Goal: Task Accomplishment & Management: Use online tool/utility

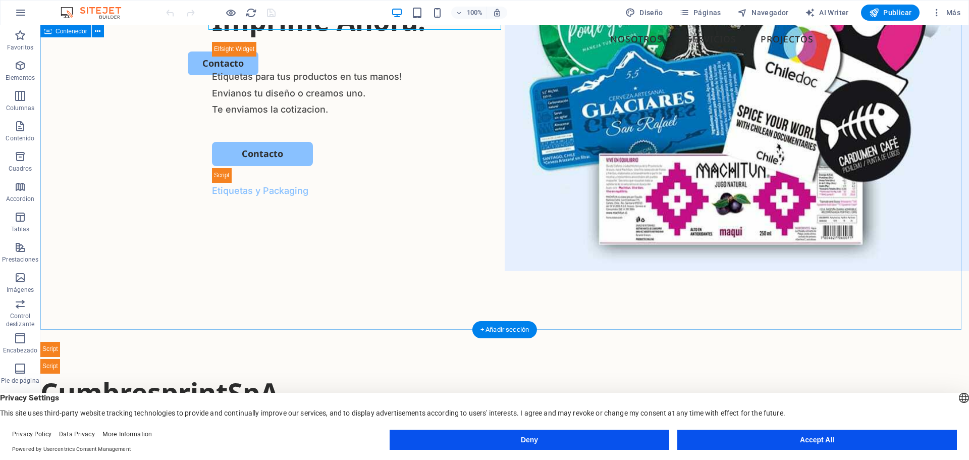
scroll to position [202, 0]
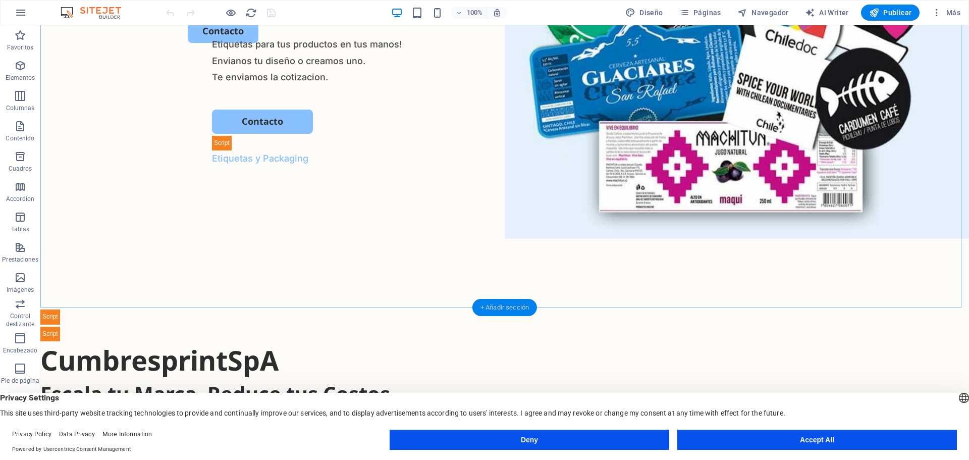
click at [514, 302] on div "+ Añadir sección" at bounding box center [504, 307] width 65 height 17
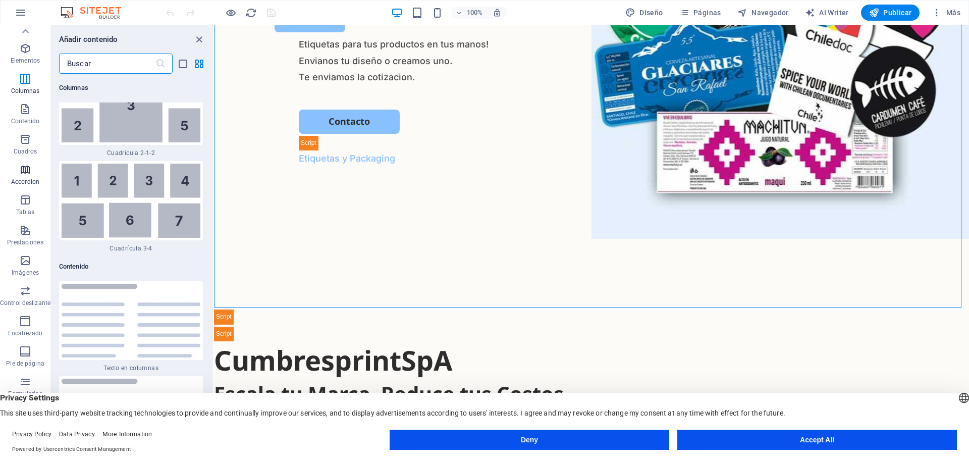
scroll to position [0, 0]
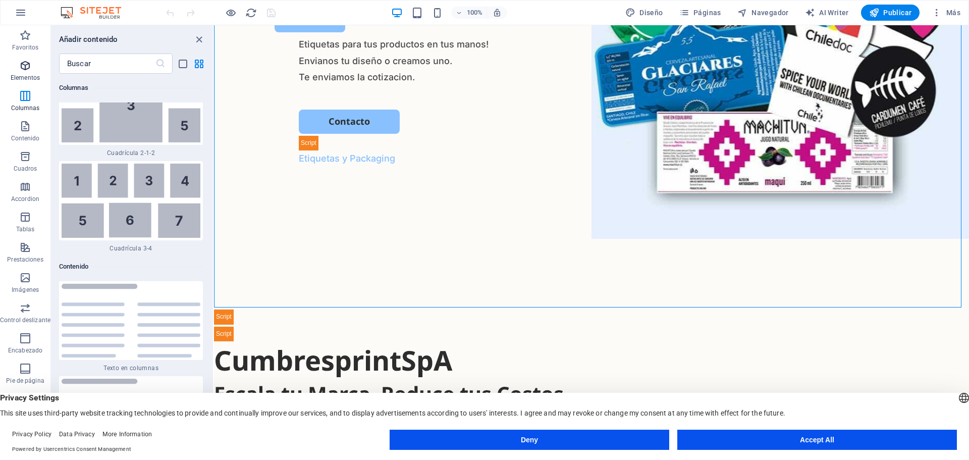
click at [28, 61] on icon "button" at bounding box center [25, 66] width 12 height 12
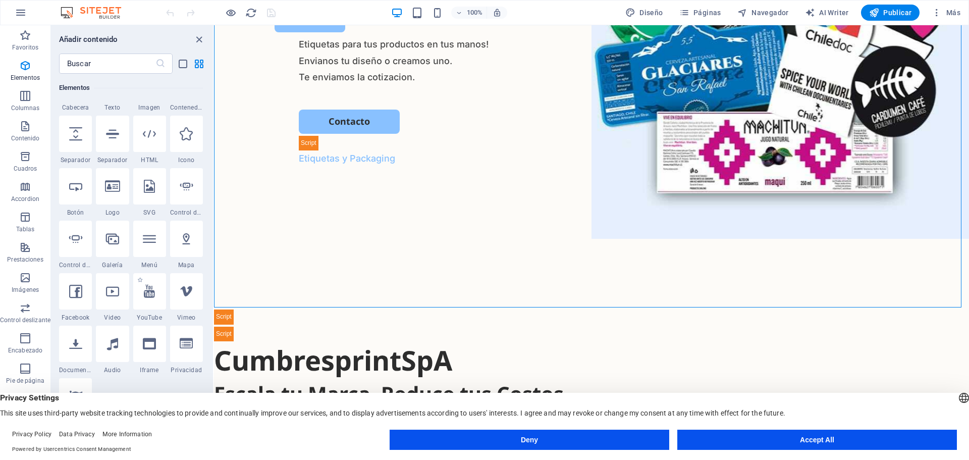
scroll to position [190, 0]
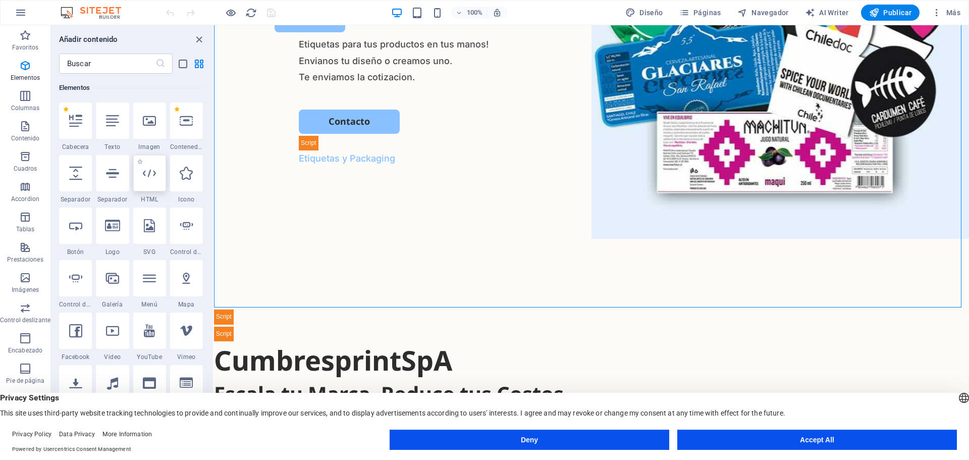
click at [151, 177] on icon at bounding box center [149, 173] width 13 height 13
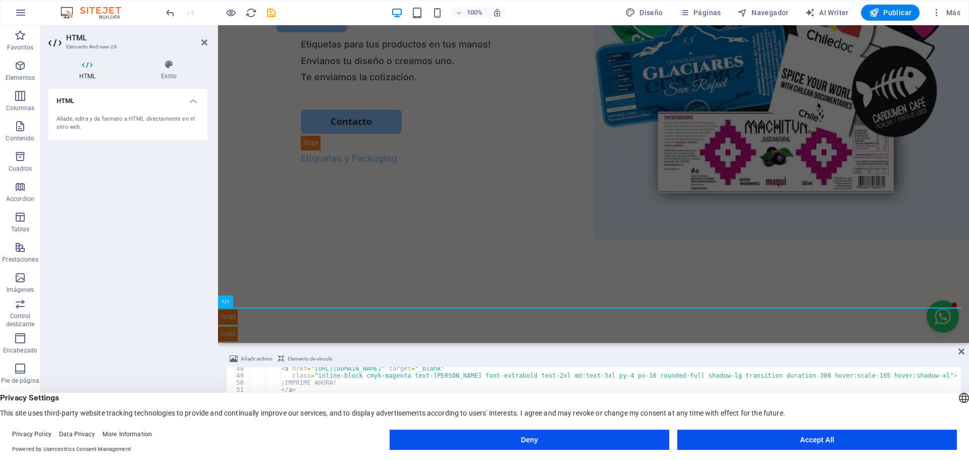
scroll to position [334, 0]
click at [153, 236] on div "HTML Añade, edita y da formato a HTML directamente en el sitio web." at bounding box center [127, 262] width 159 height 347
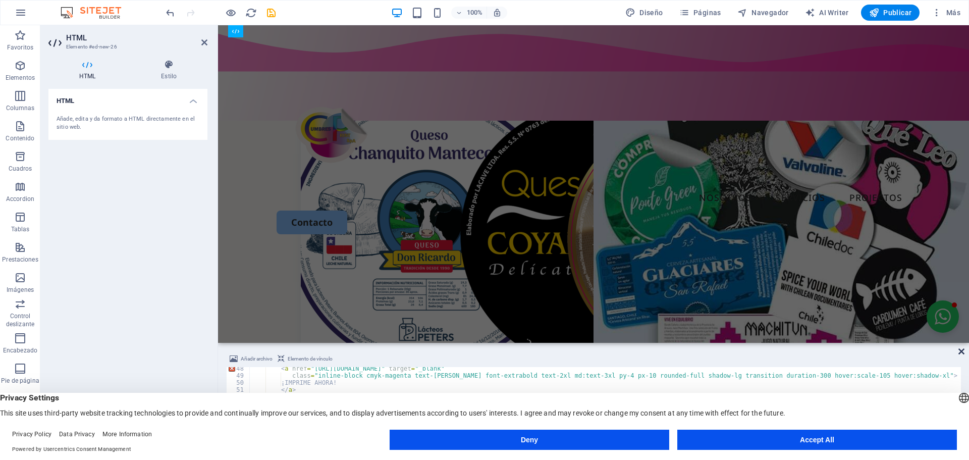
click at [961, 353] on icon at bounding box center [961, 351] width 6 height 8
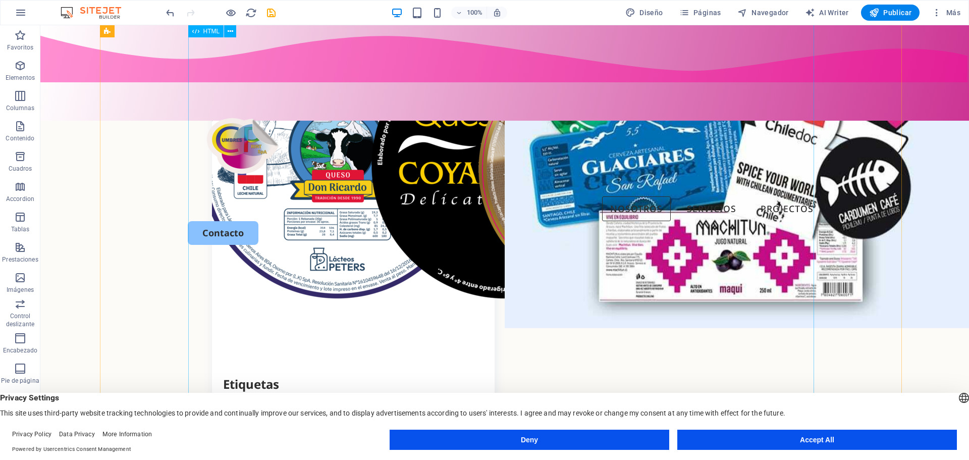
scroll to position [0, 0]
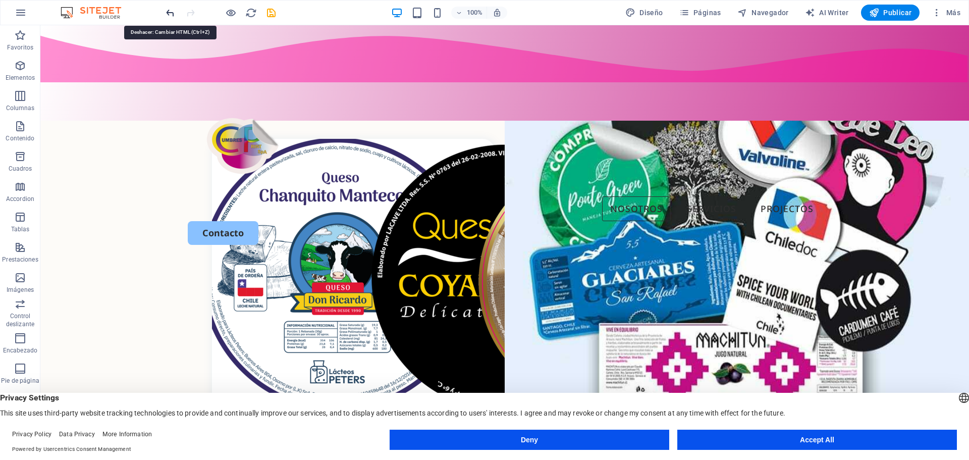
click at [170, 10] on icon "undo" at bounding box center [170, 13] width 12 height 12
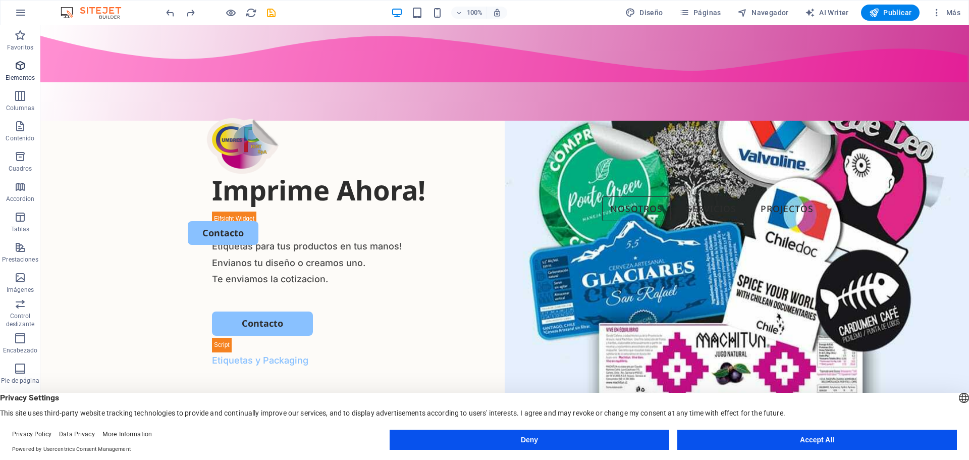
click at [14, 66] on icon "button" at bounding box center [20, 66] width 12 height 12
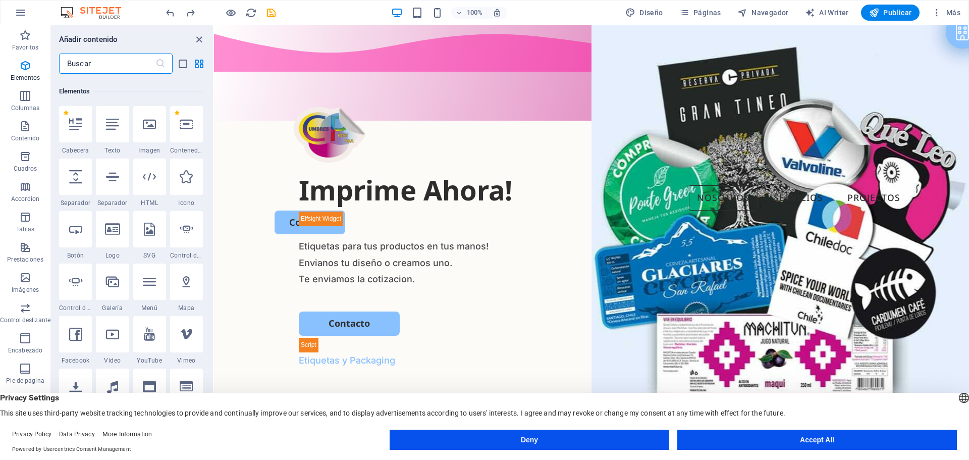
scroll to position [190, 0]
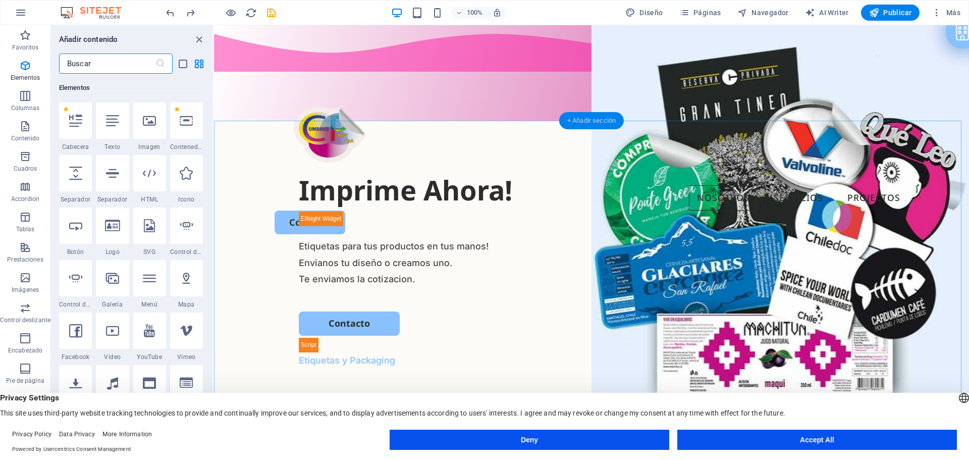
click at [571, 123] on div "+ Añadir sección" at bounding box center [591, 120] width 65 height 17
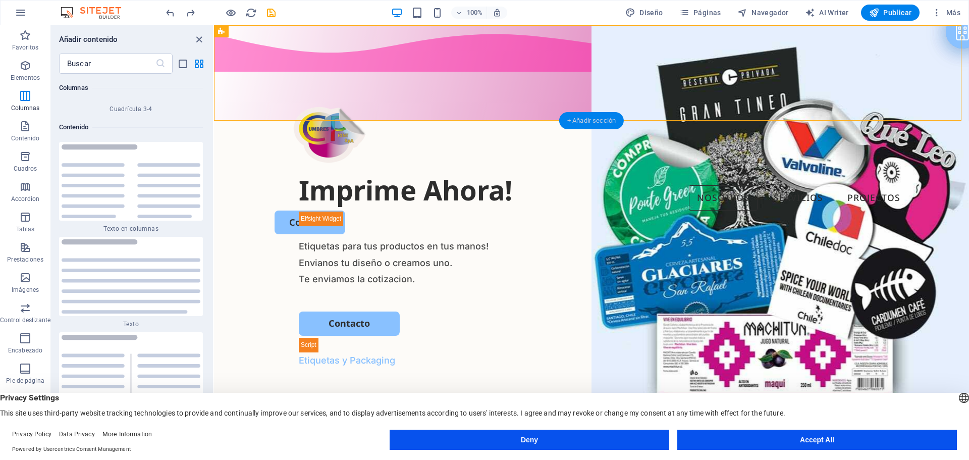
scroll to position [3389, 0]
click at [17, 71] on span "Elementos" at bounding box center [25, 72] width 50 height 24
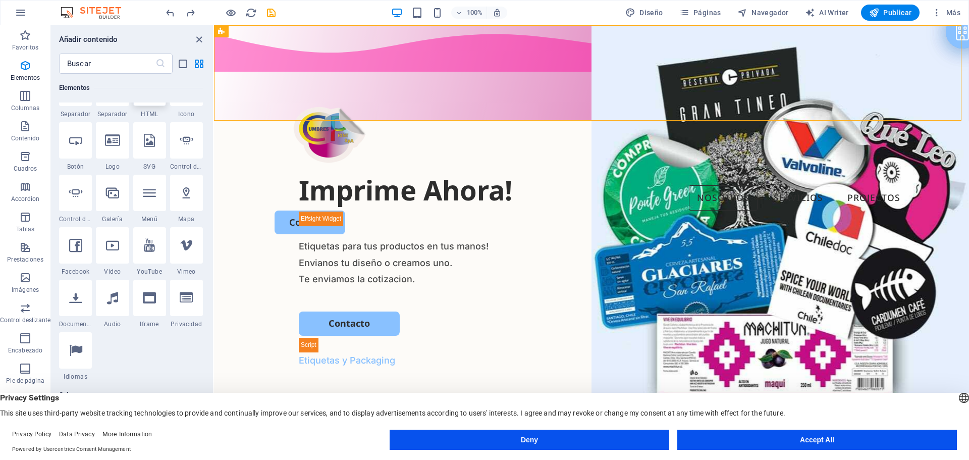
scroll to position [241, 0]
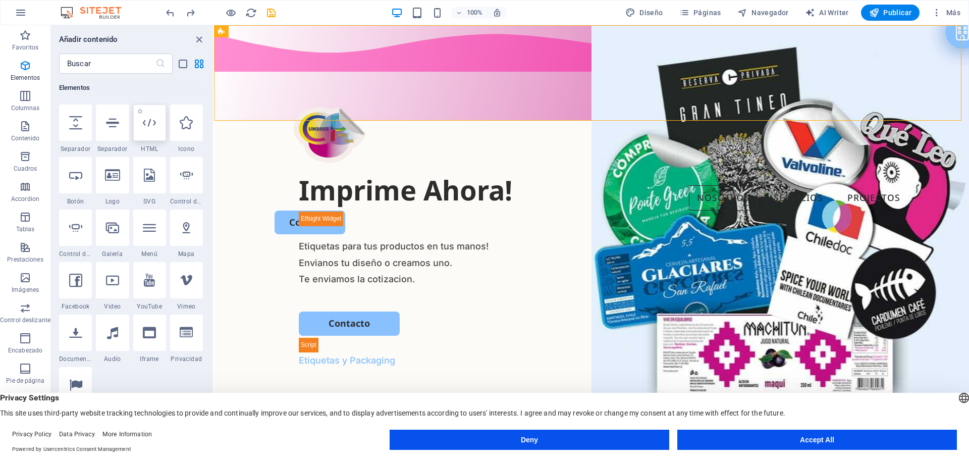
click at [150, 130] on div at bounding box center [149, 122] width 33 height 36
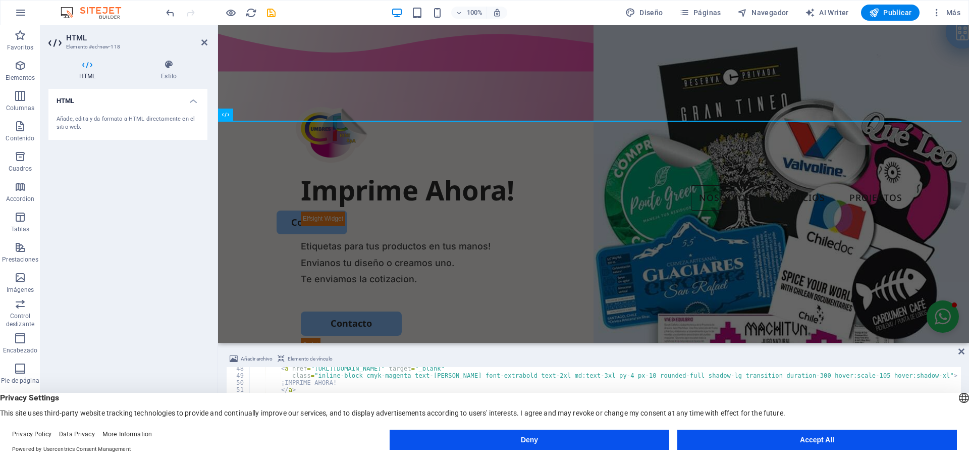
scroll to position [334, 0]
click at [168, 214] on div "HTML Añade, edita y da formato a HTML directamente en el sitio web." at bounding box center [127, 262] width 159 height 347
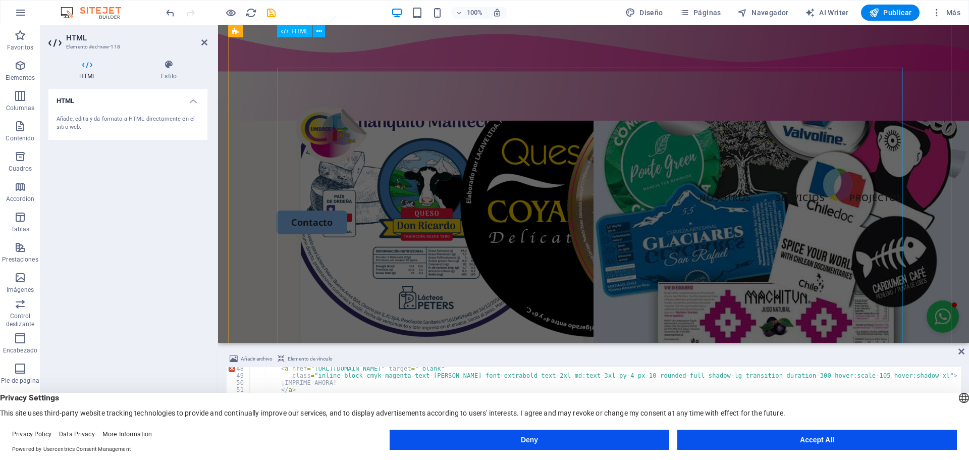
scroll to position [0, 0]
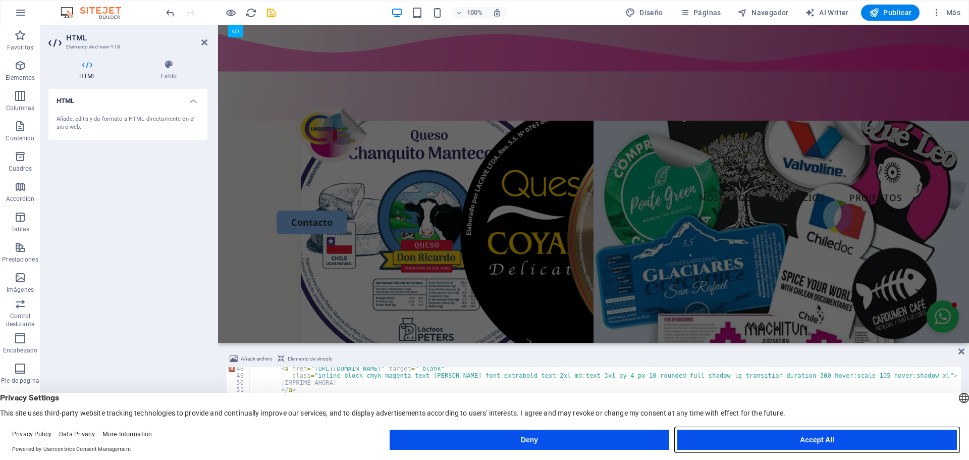
click at [919, 431] on button "Accept All" at bounding box center [817, 439] width 280 height 20
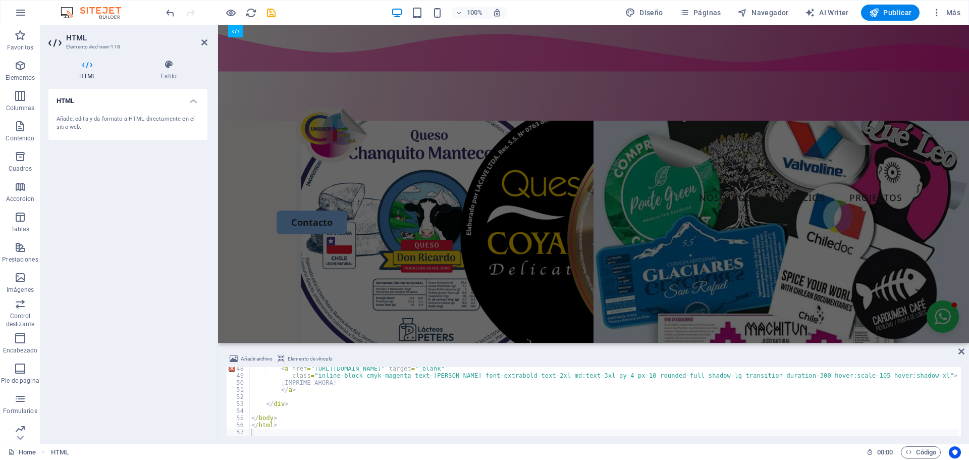
scroll to position [304, 0]
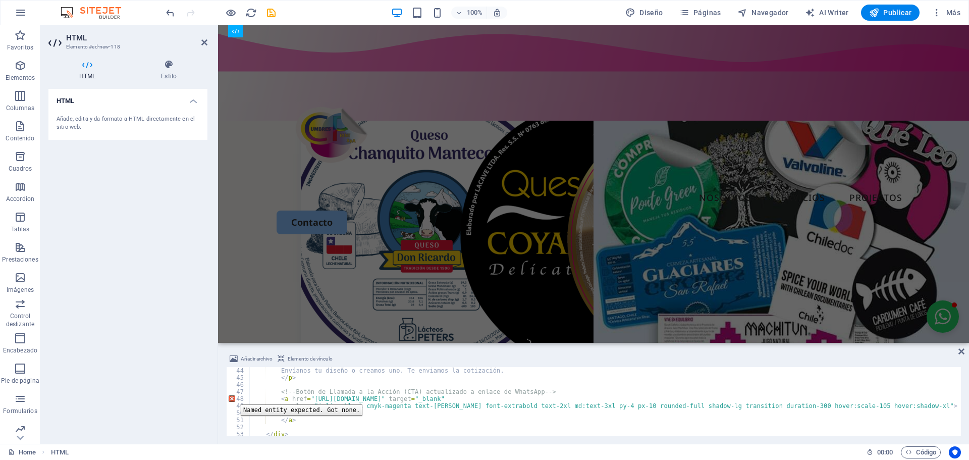
click at [233, 397] on div "48" at bounding box center [239, 398] width 24 height 7
click at [231, 397] on div "48" at bounding box center [239, 398] width 24 height 7
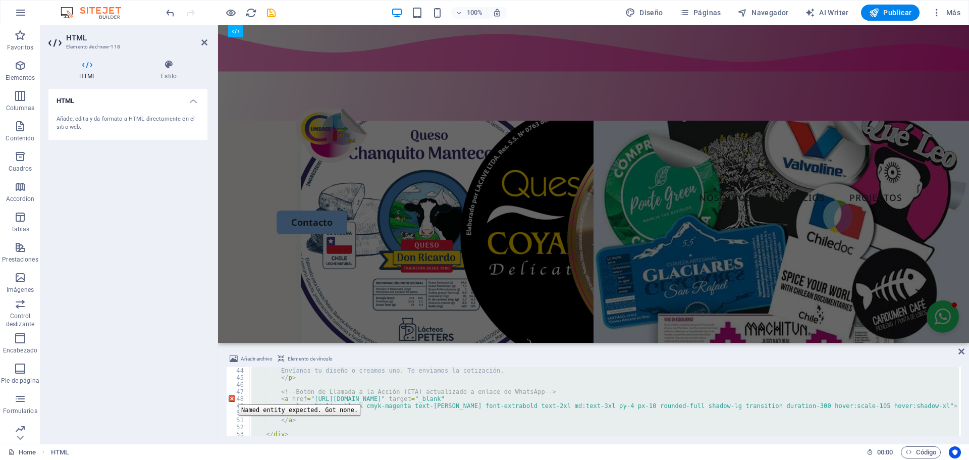
click at [231, 397] on div "48" at bounding box center [239, 398] width 24 height 7
type textarea "<a href="[URL][DOMAIN_NAME]" target="_blank" class="inline-block cmyk-magenta t…"
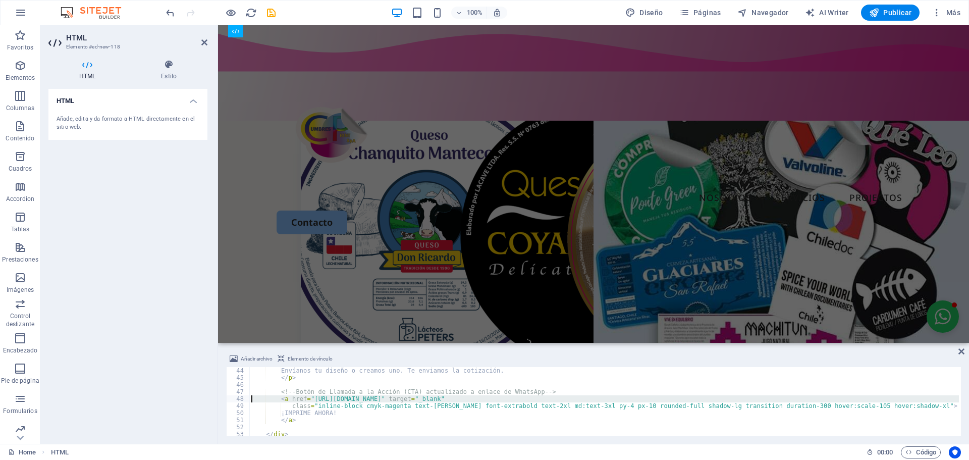
click at [185, 401] on div "HTML Añade, edita y da formato a HTML directamente en el sitio web." at bounding box center [127, 262] width 159 height 347
click at [197, 396] on div "HTML Añade, edita y da formato a HTML directamente en el sitio web." at bounding box center [127, 262] width 159 height 347
click at [165, 327] on div "HTML Añade, edita y da formato a HTML directamente en el sitio web." at bounding box center [127, 262] width 159 height 347
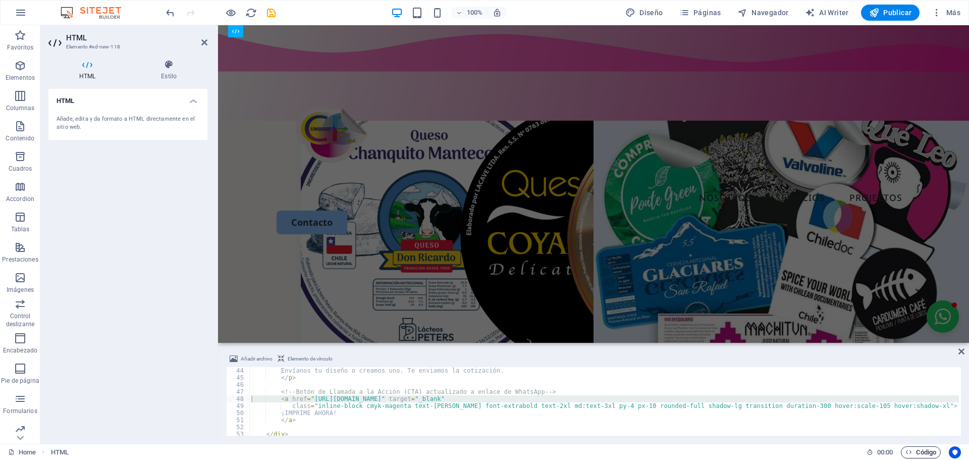
click at [921, 456] on span "Código" at bounding box center [920, 452] width 31 height 12
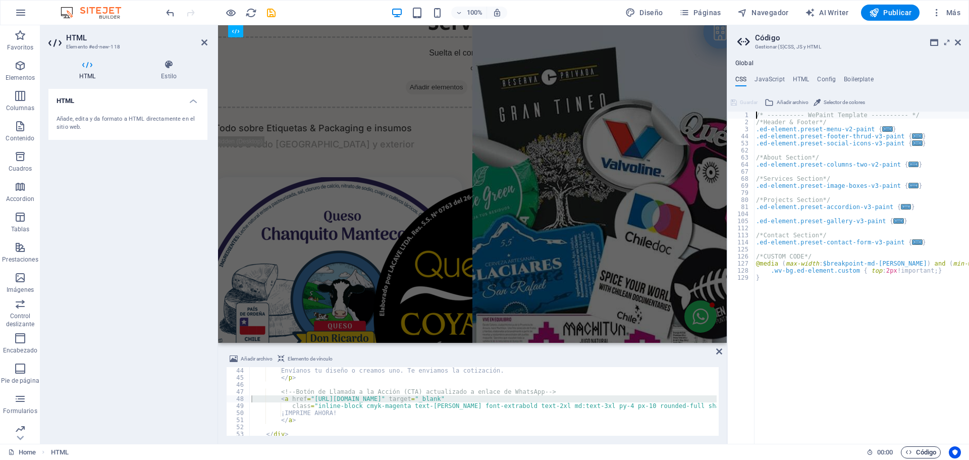
click at [918, 453] on span "Código" at bounding box center [920, 452] width 31 height 12
click at [957, 39] on icon at bounding box center [958, 42] width 6 height 8
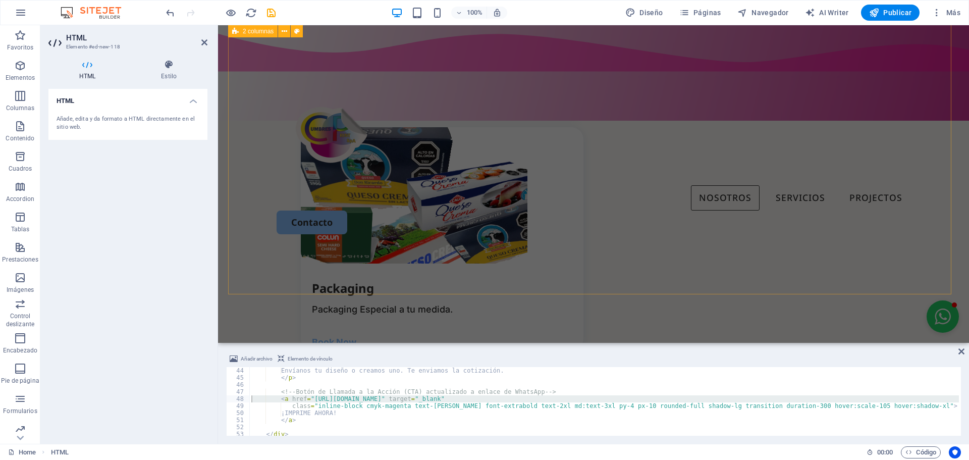
scroll to position [370, 0]
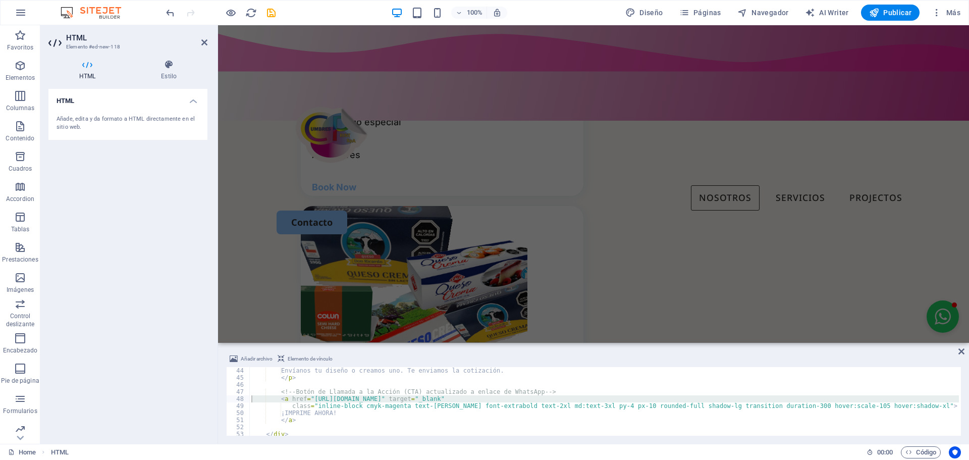
click at [163, 11] on div "100% Diseño Páginas Navegador AI Writer Publicar Más" at bounding box center [485, 13] width 968 height 24
click at [166, 12] on icon "undo" at bounding box center [170, 13] width 12 height 12
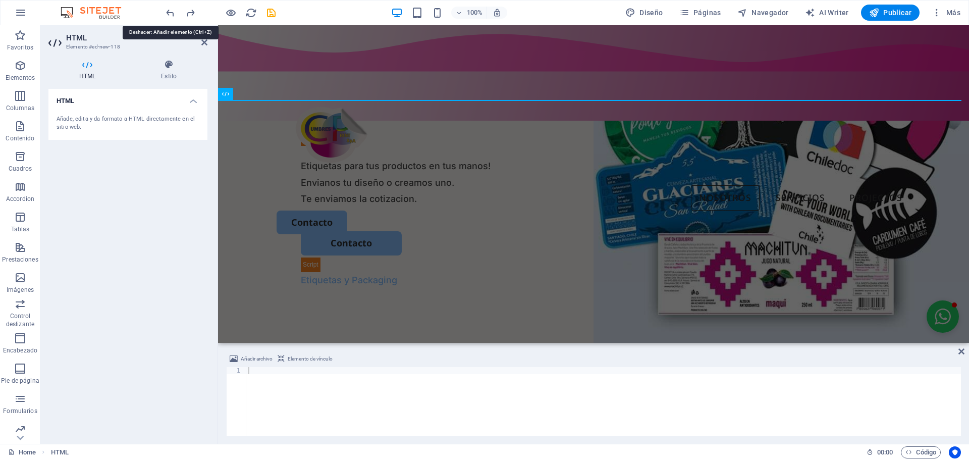
scroll to position [0, 0]
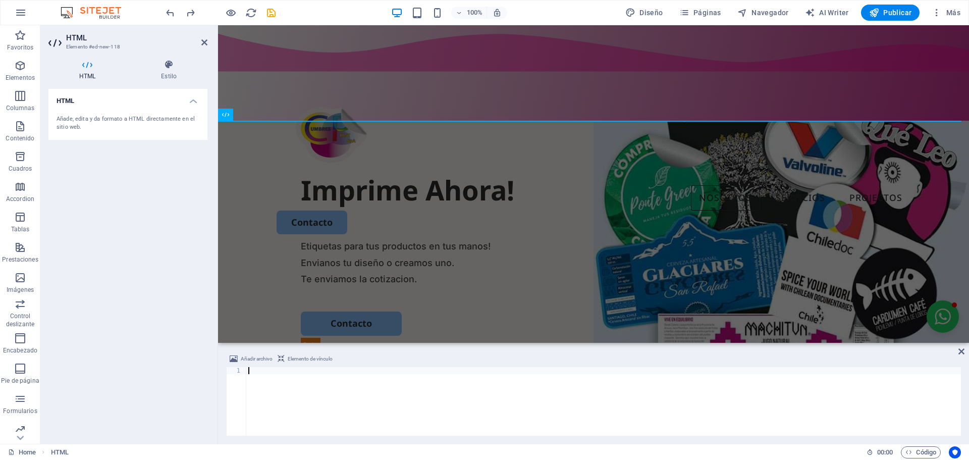
click at [252, 369] on div at bounding box center [603, 408] width 715 height 83
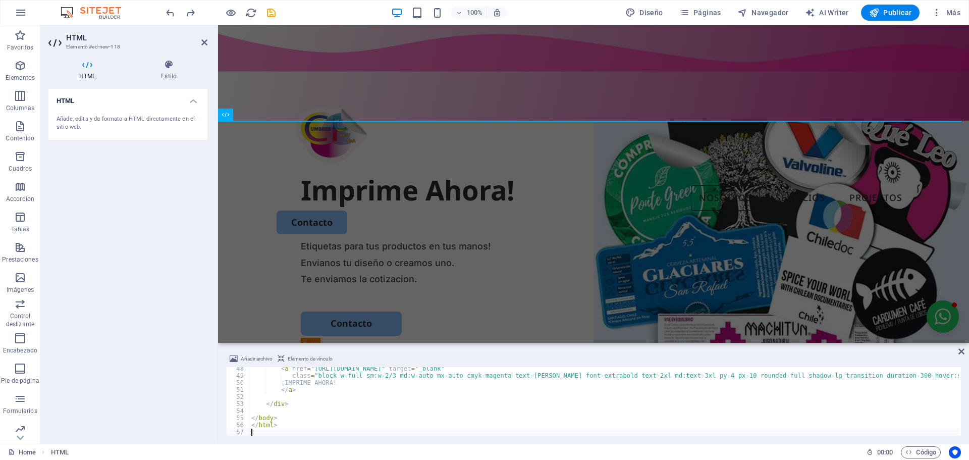
scroll to position [334, 0]
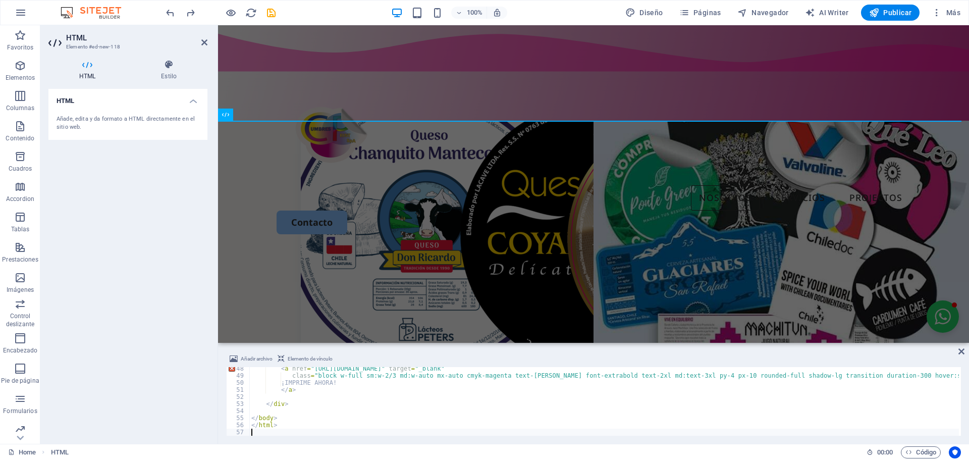
click at [161, 349] on div "HTML Añade, edita y da formato a HTML directamente en el sitio web." at bounding box center [127, 262] width 159 height 347
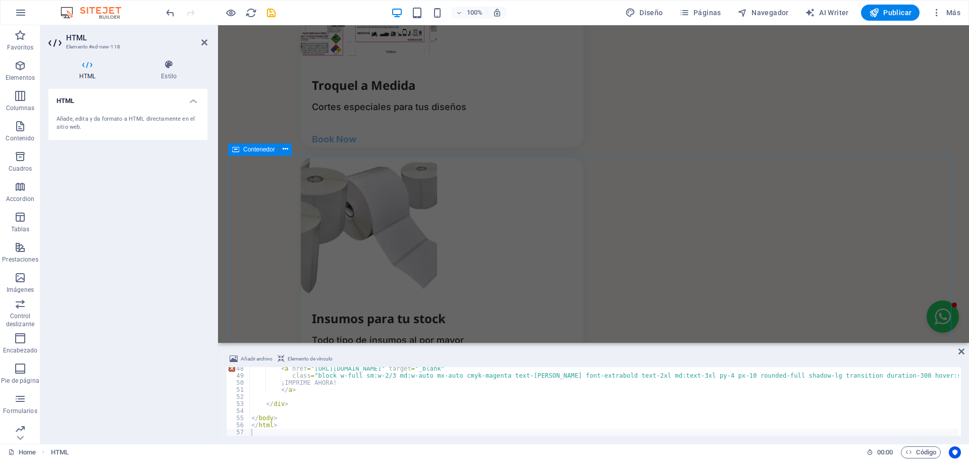
scroll to position [908, 0]
